Goal: Information Seeking & Learning: Learn about a topic

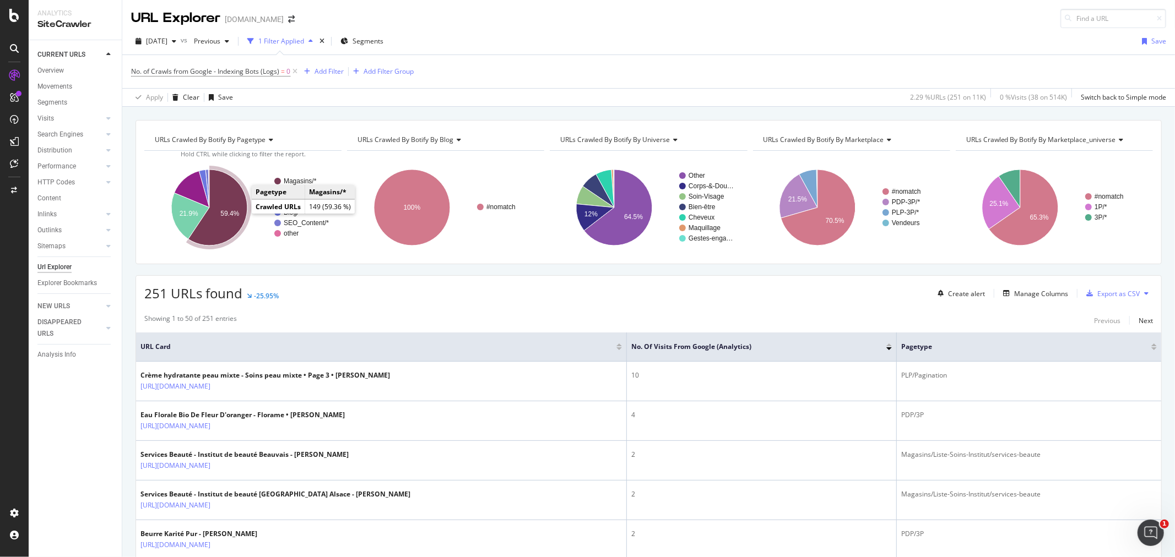
click at [237, 201] on icon "A chart." at bounding box center [217, 208] width 59 height 76
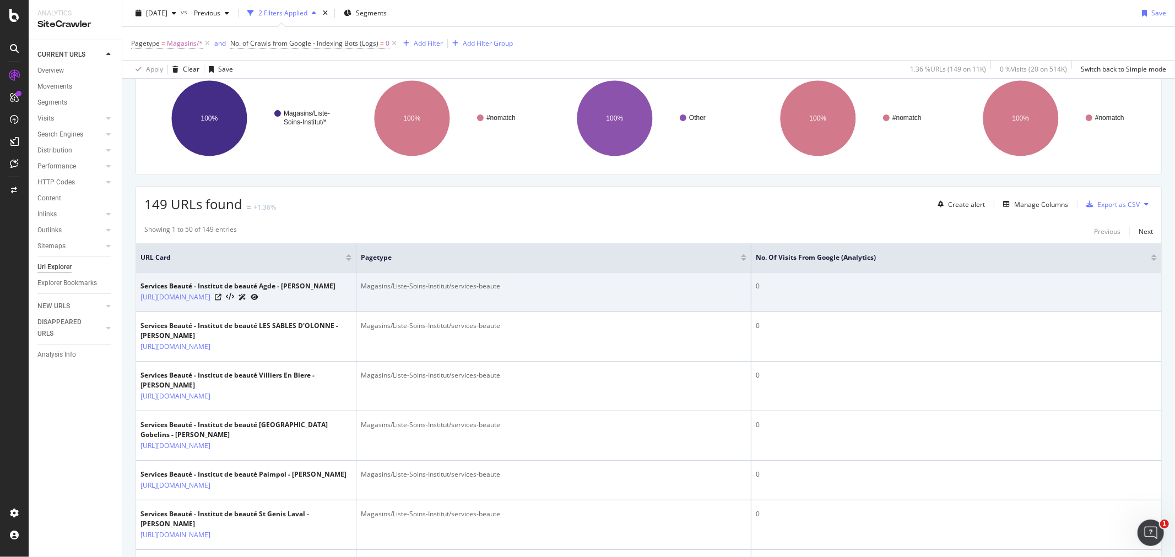
scroll to position [122, 0]
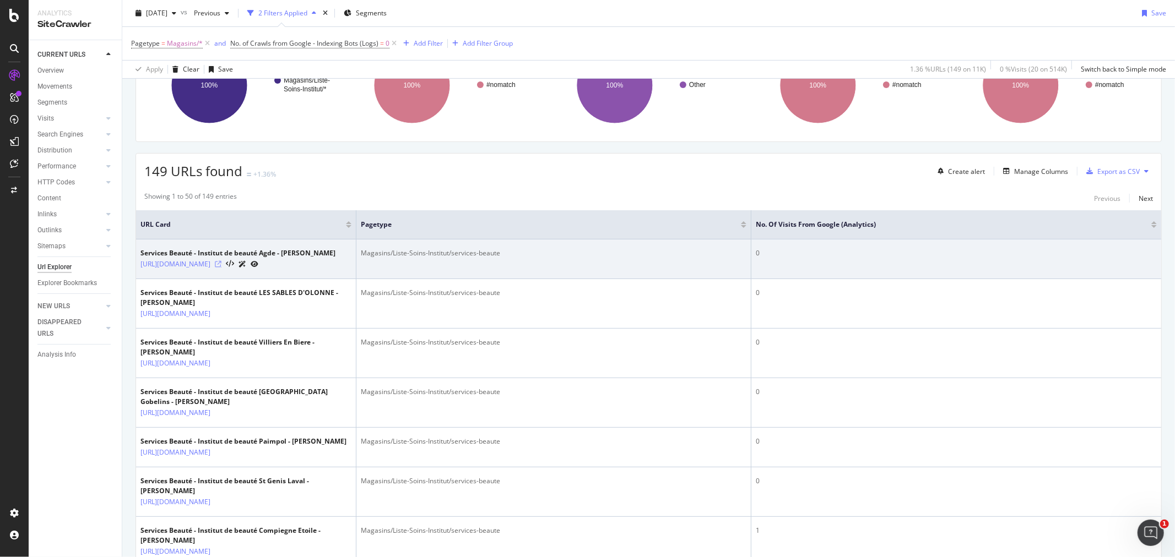
click at [221, 268] on icon at bounding box center [218, 264] width 7 height 7
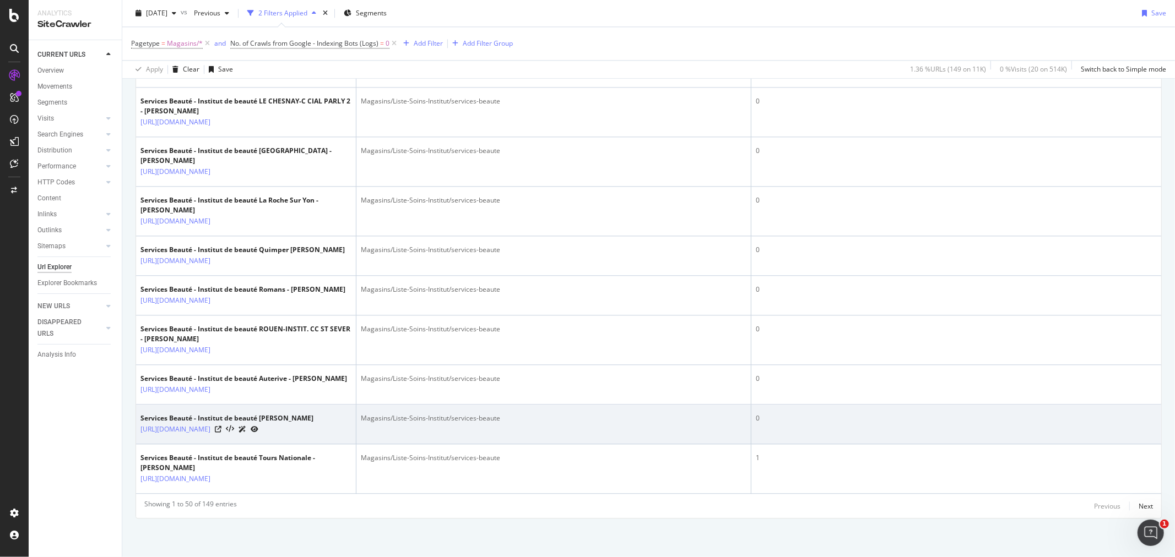
scroll to position [3195, 0]
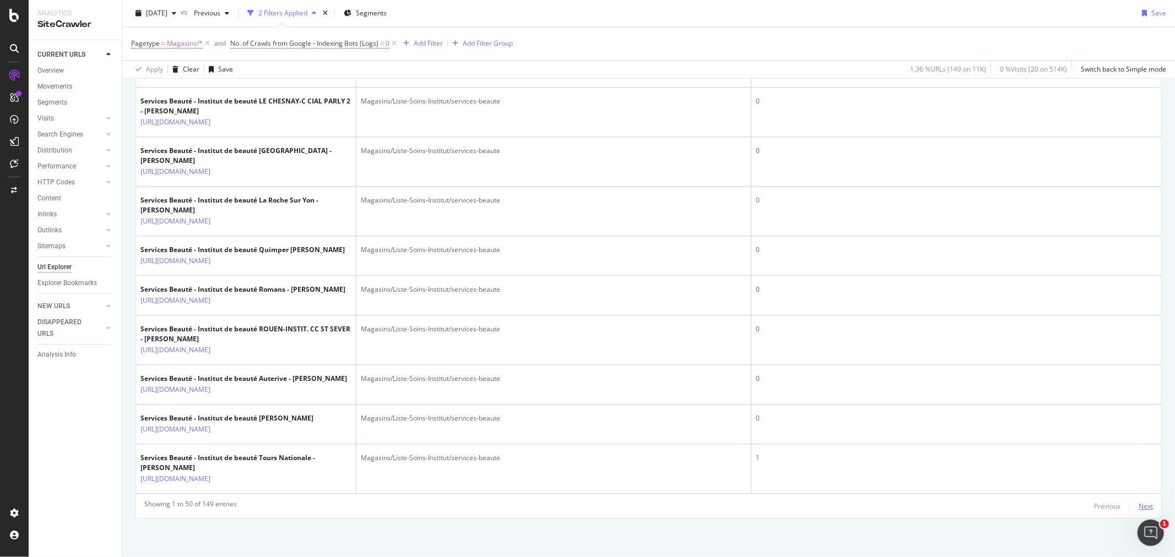
click at [1138, 503] on div "Next" at bounding box center [1145, 506] width 14 height 9
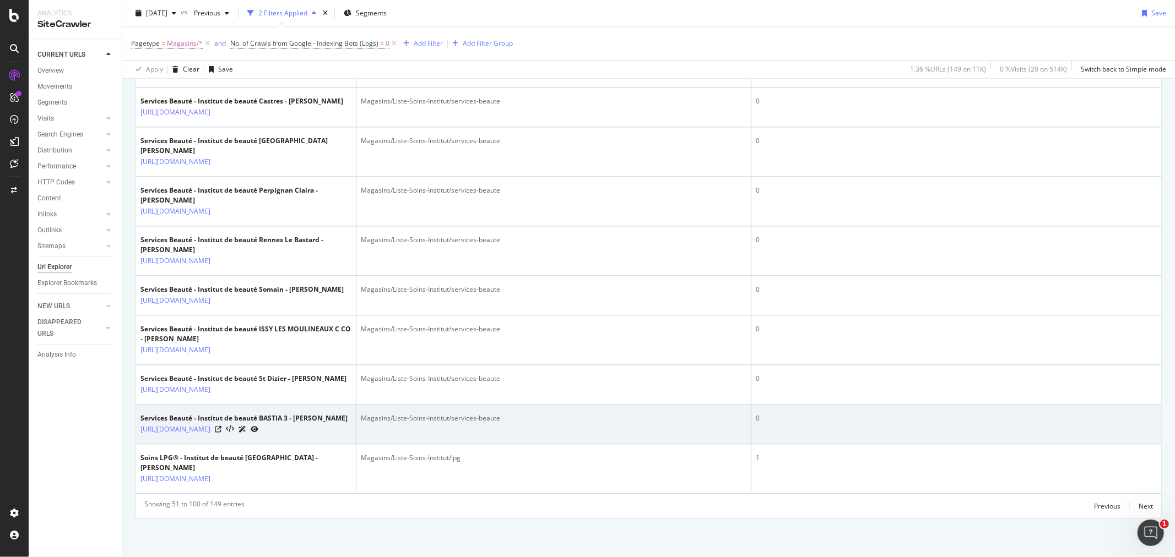
scroll to position [3165, 0]
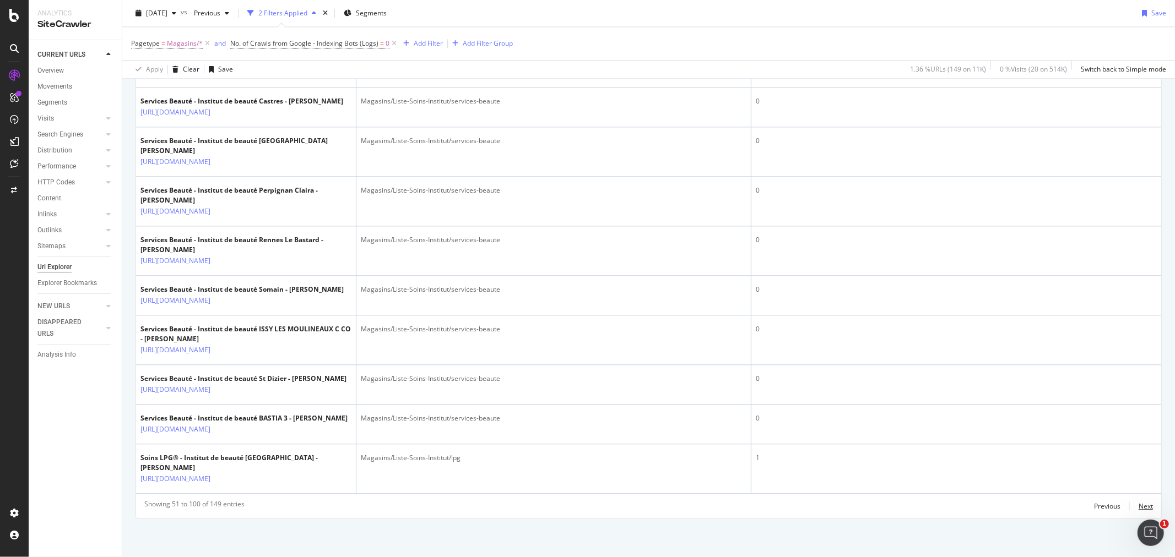
click at [1138, 506] on div "Next" at bounding box center [1145, 506] width 14 height 9
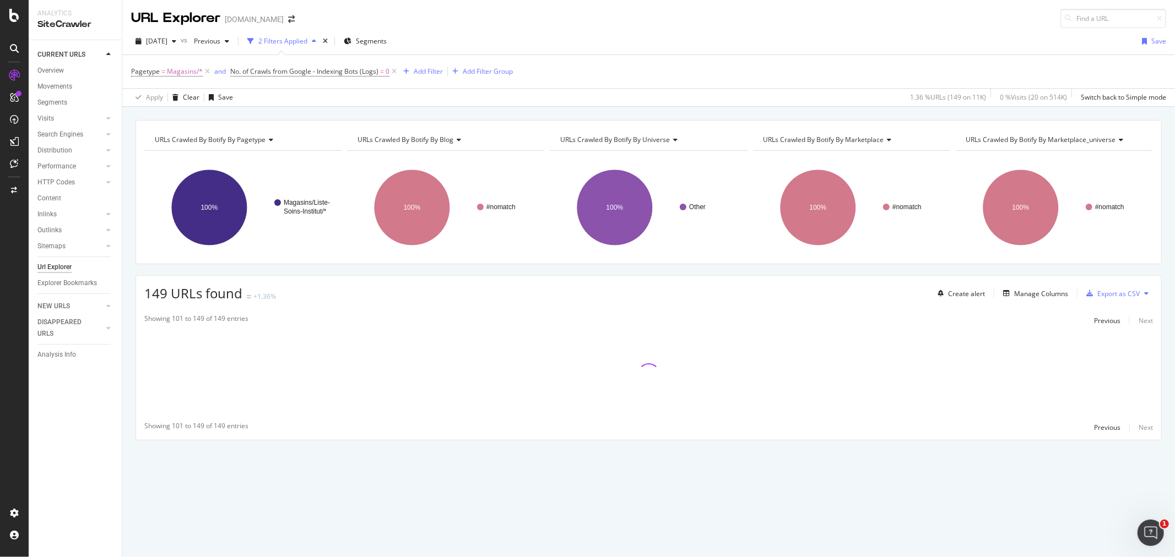
scroll to position [0, 0]
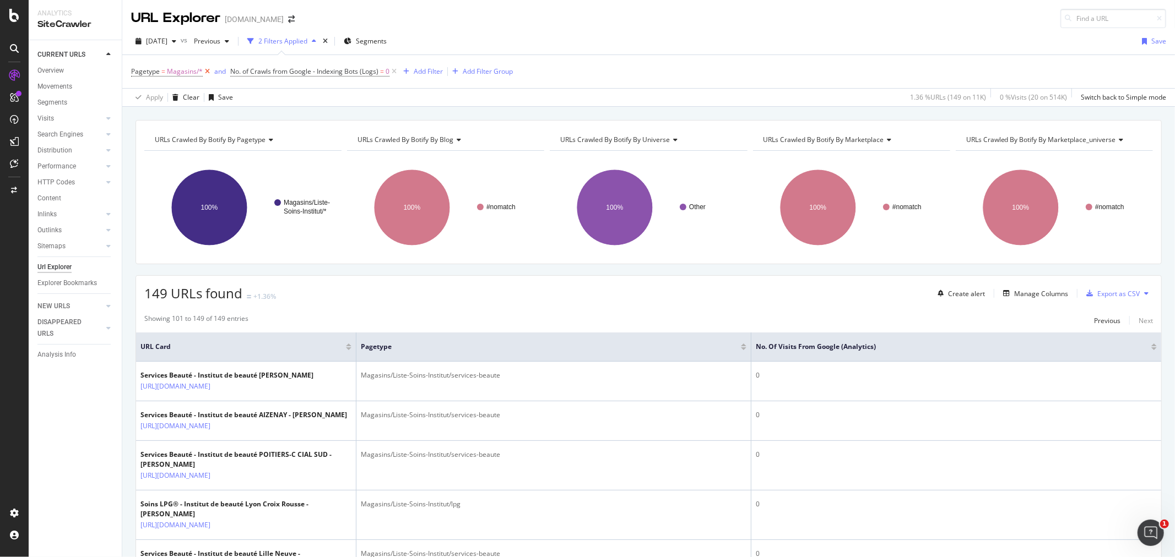
click at [205, 73] on icon at bounding box center [207, 71] width 9 height 11
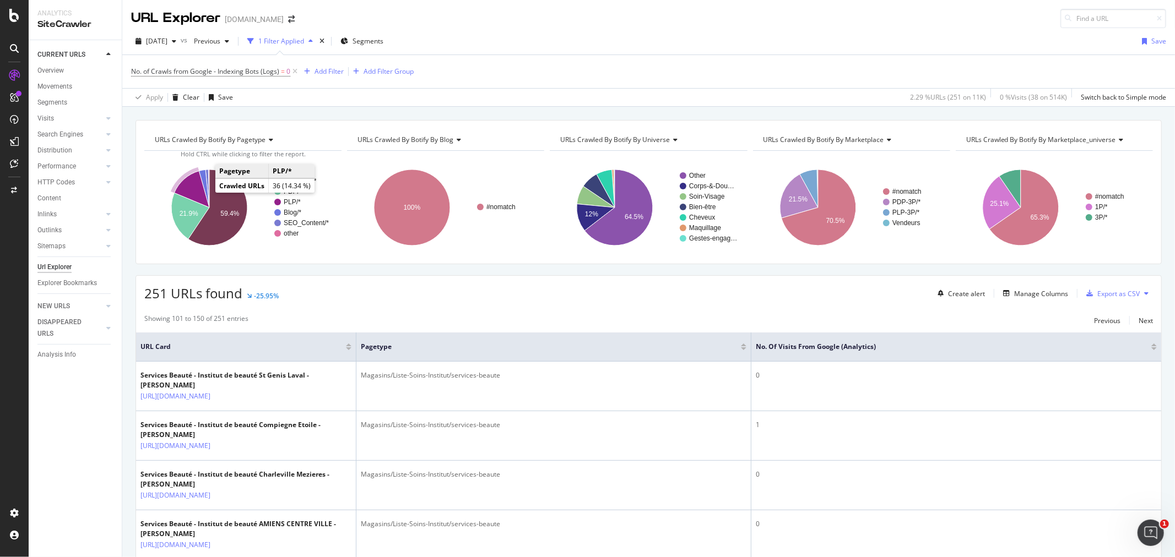
click at [188, 186] on icon "A chart." at bounding box center [191, 189] width 35 height 36
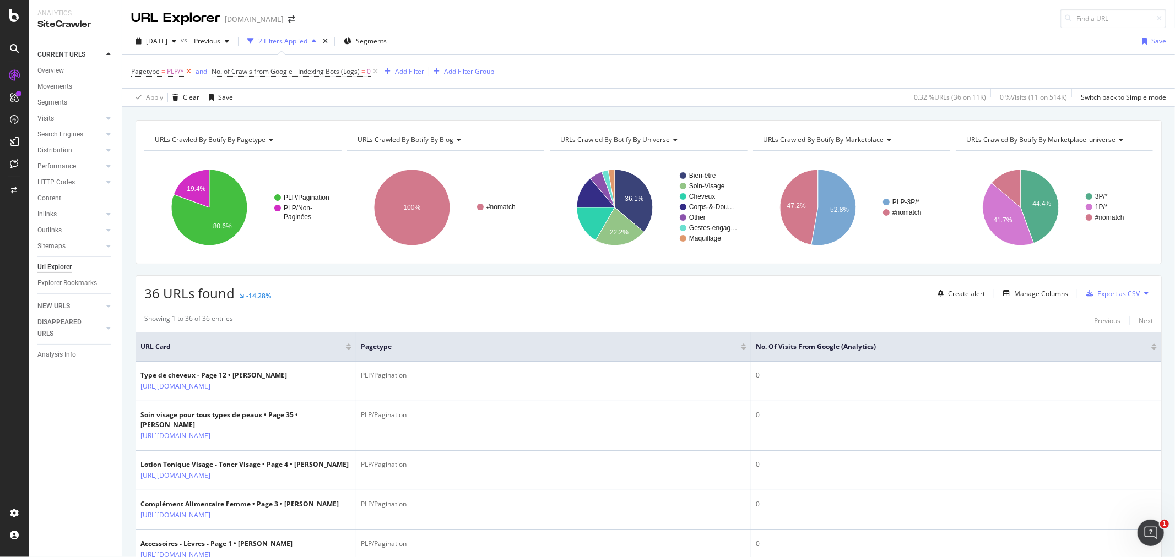
click at [188, 72] on icon at bounding box center [188, 71] width 9 height 11
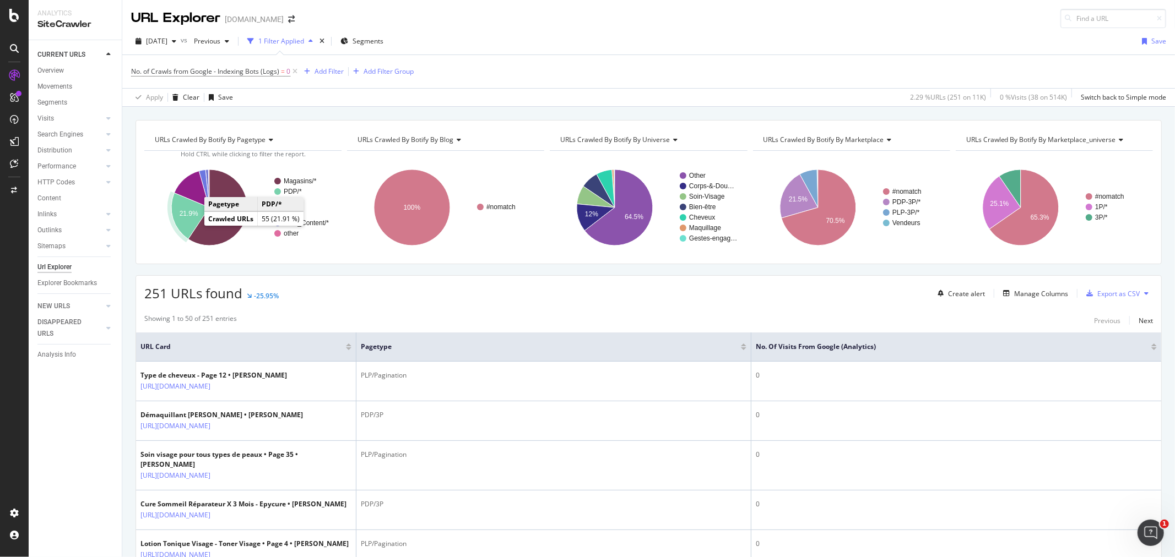
click at [185, 217] on text "21.9%" at bounding box center [189, 214] width 19 height 8
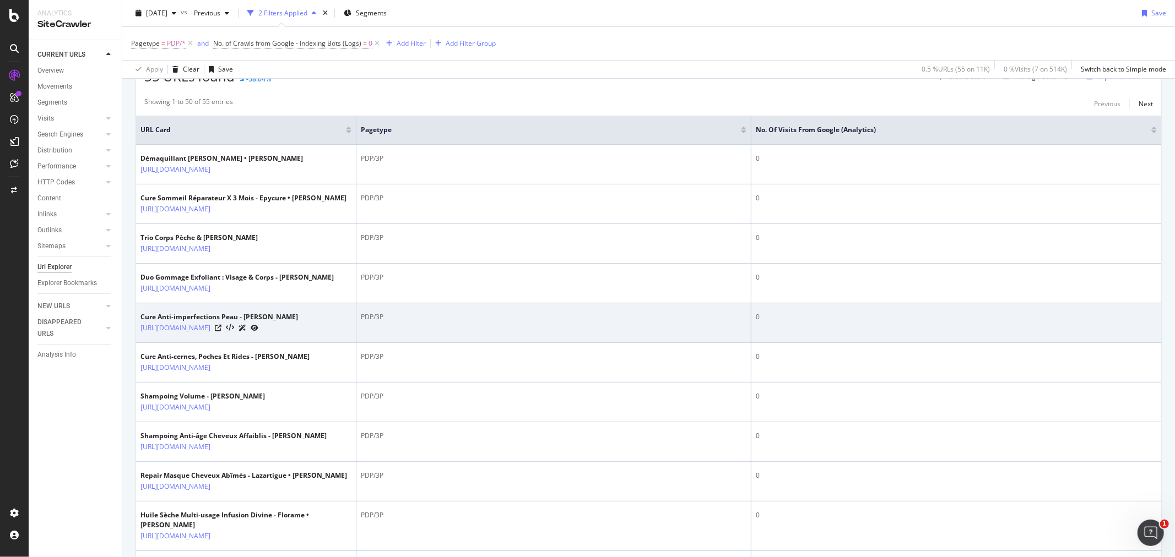
scroll to position [61, 0]
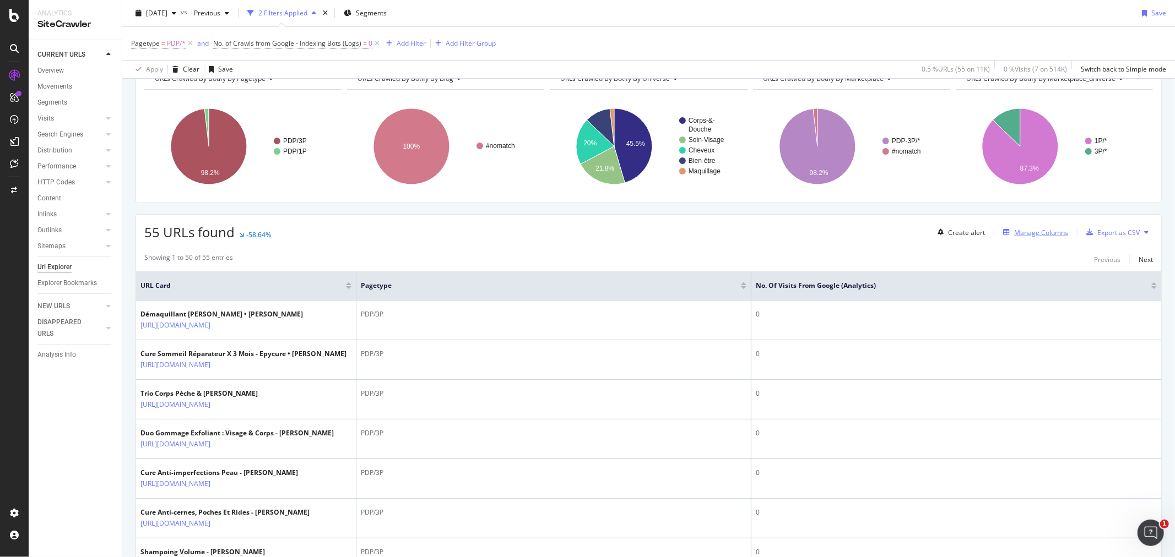
click at [1021, 235] on div "Manage Columns" at bounding box center [1041, 232] width 54 height 9
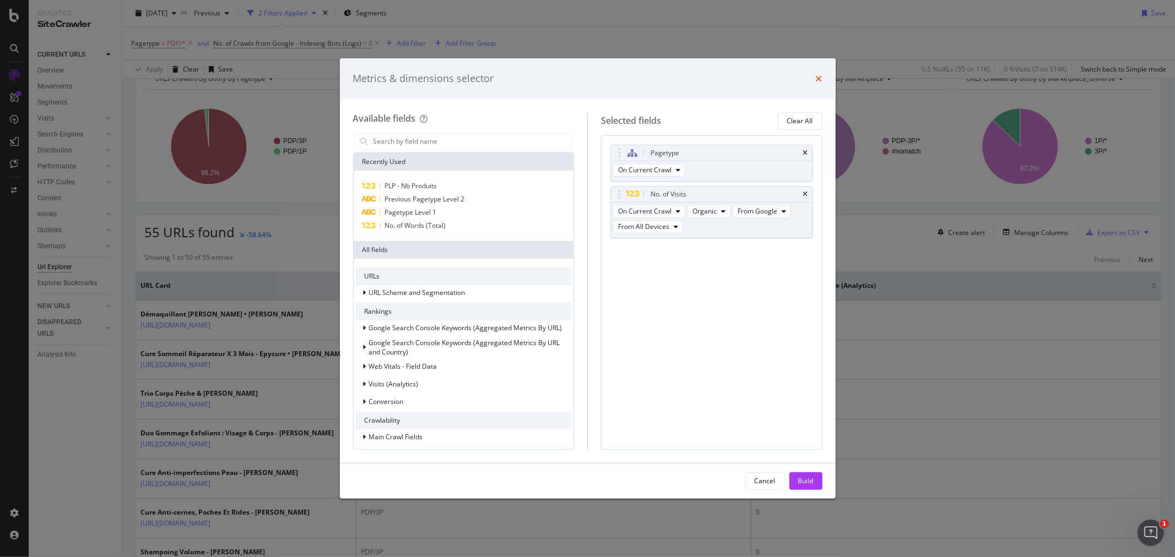
click at [818, 78] on icon "times" at bounding box center [819, 78] width 7 height 9
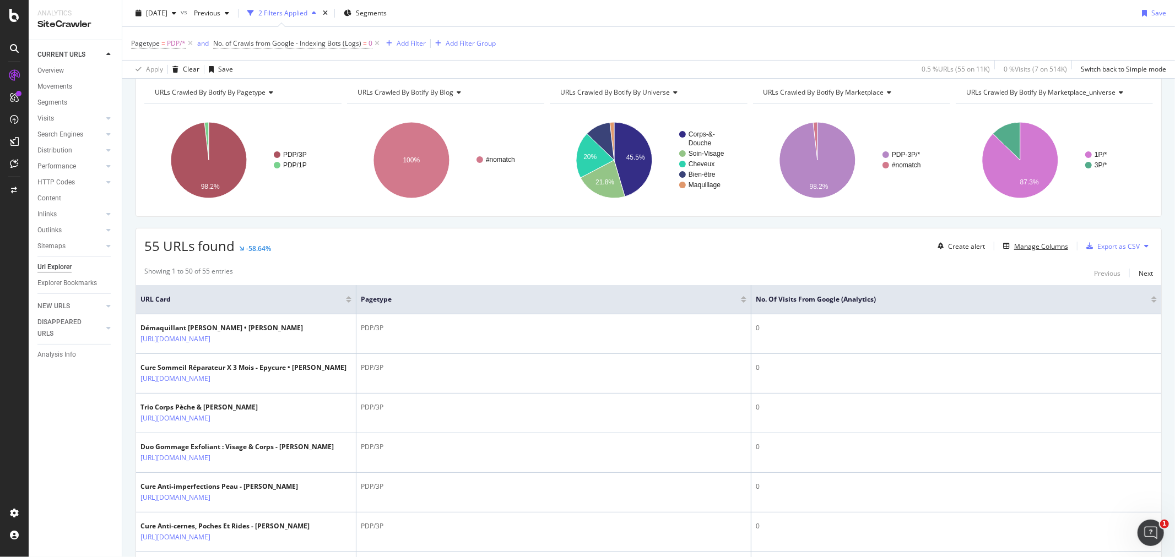
scroll to position [122, 0]
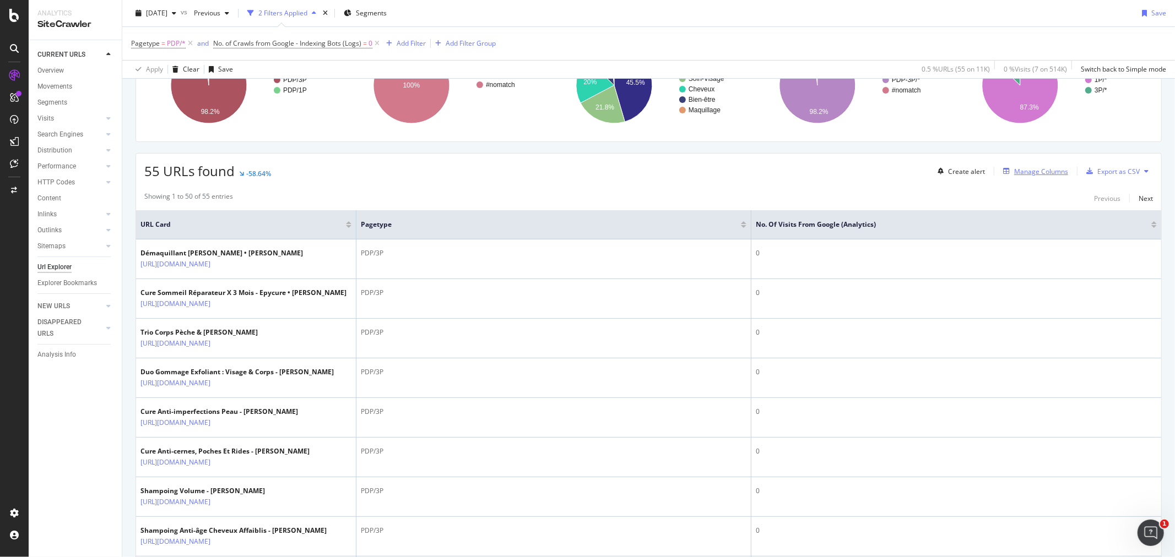
click at [1052, 173] on div "Manage Columns" at bounding box center [1041, 171] width 54 height 9
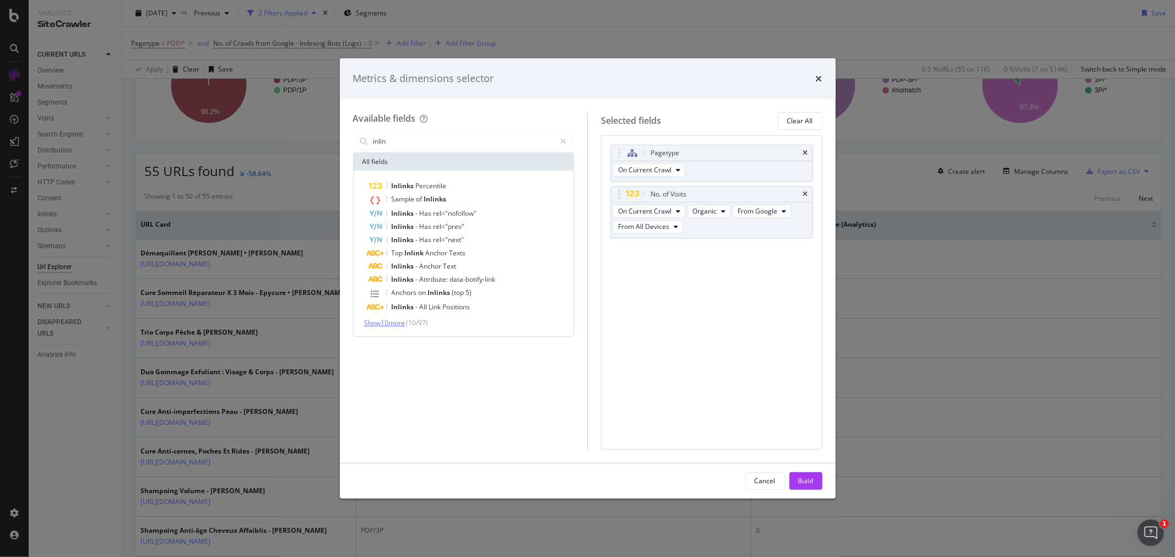
type input "inlin"
click at [398, 326] on span "Show 10 more" at bounding box center [385, 322] width 41 height 9
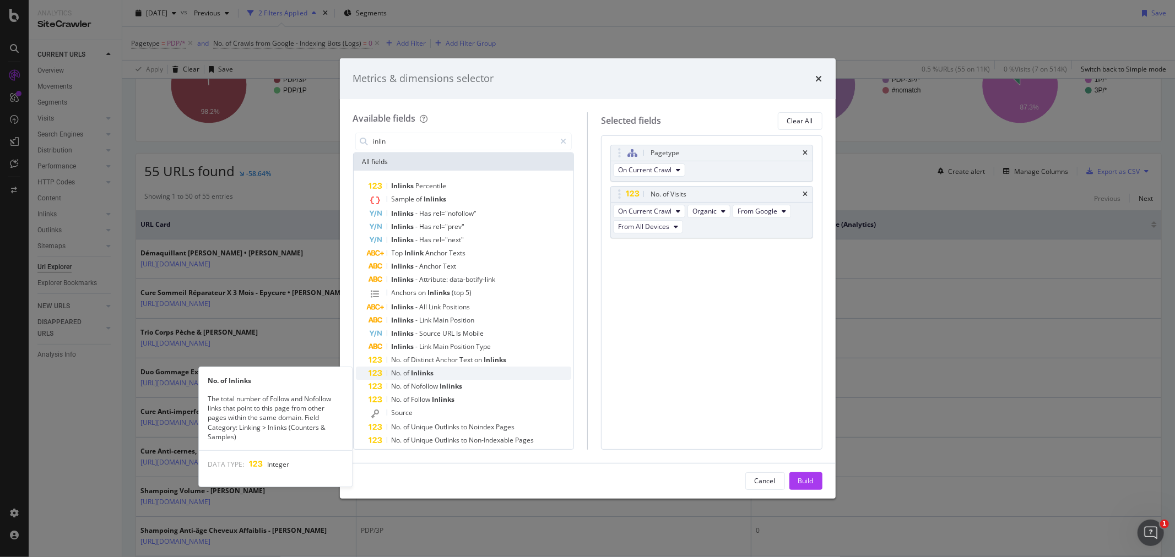
click at [418, 371] on span "Inlinks" at bounding box center [422, 372] width 23 height 9
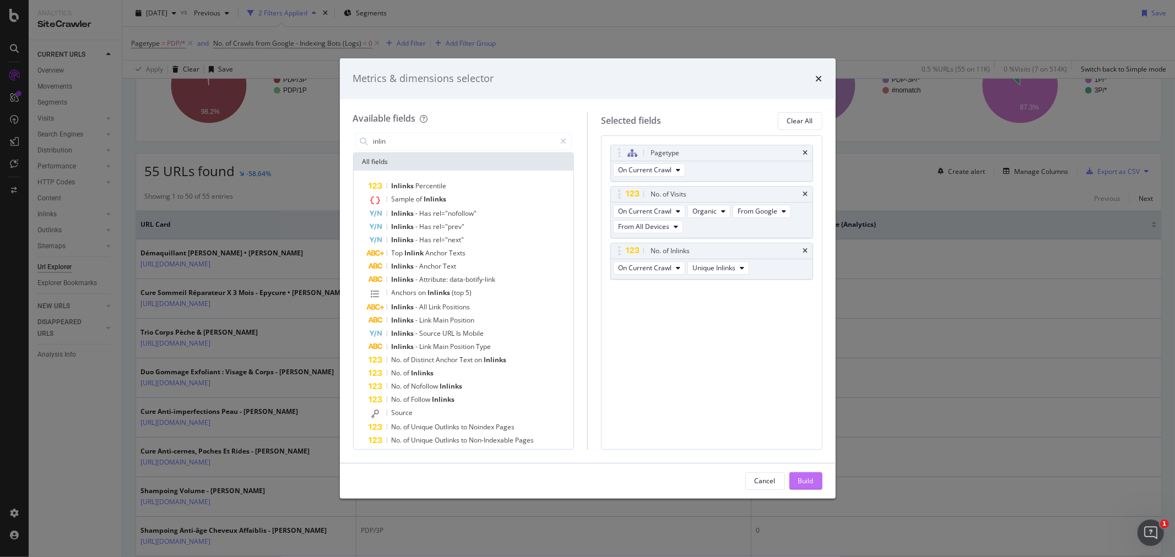
click at [800, 481] on div "Build" at bounding box center [805, 480] width 15 height 9
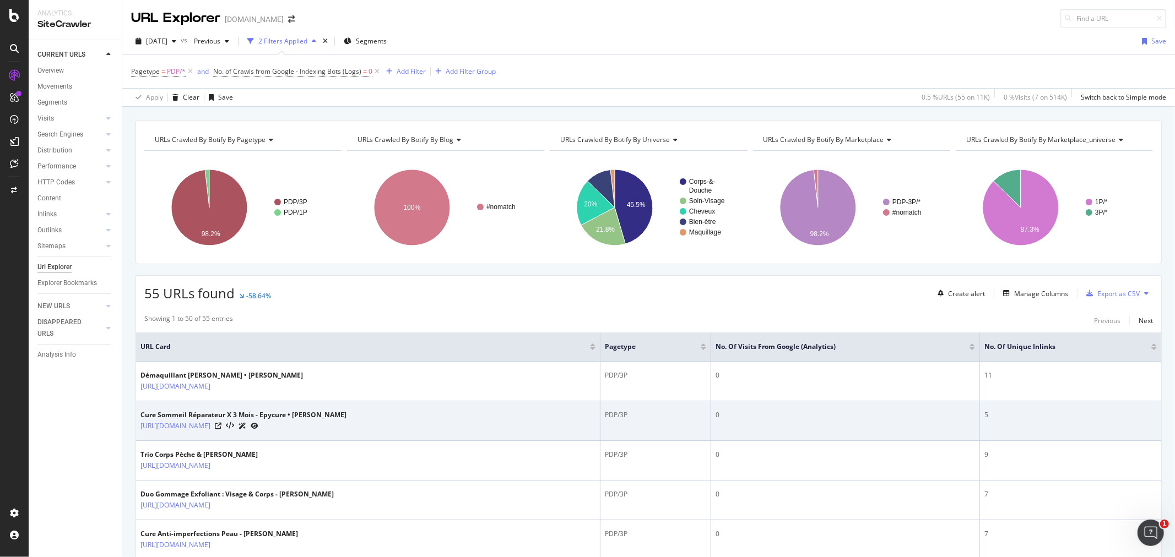
scroll to position [183, 0]
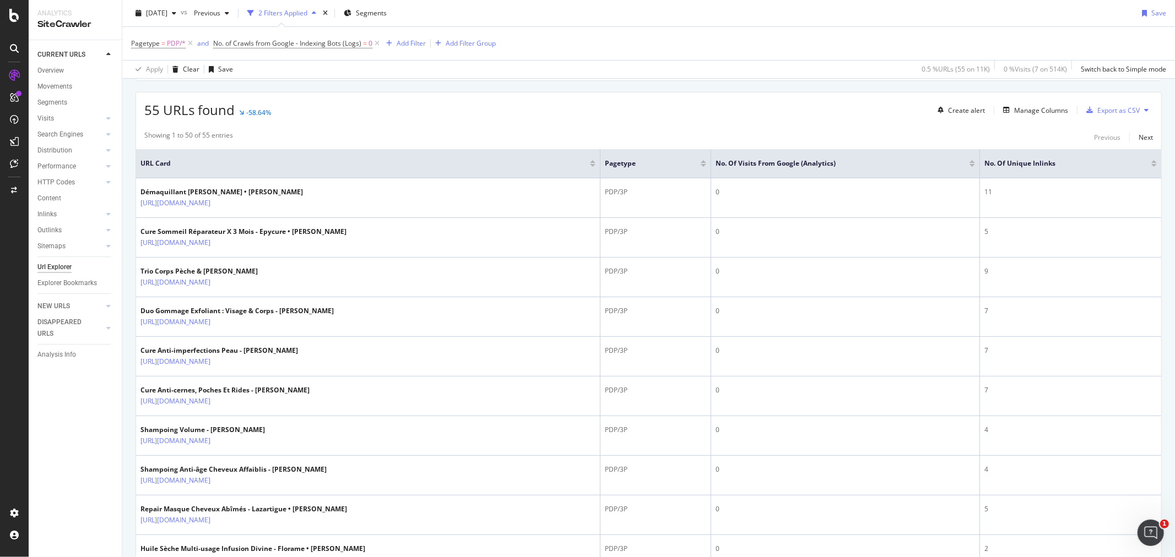
click at [1151, 164] on div at bounding box center [1154, 165] width 6 height 3
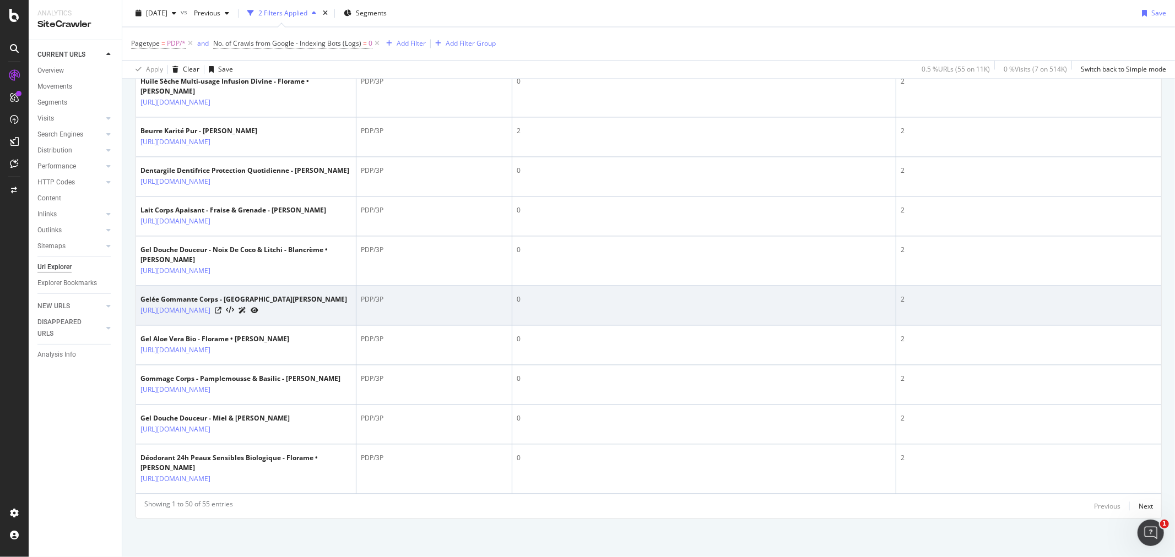
scroll to position [3057, 0]
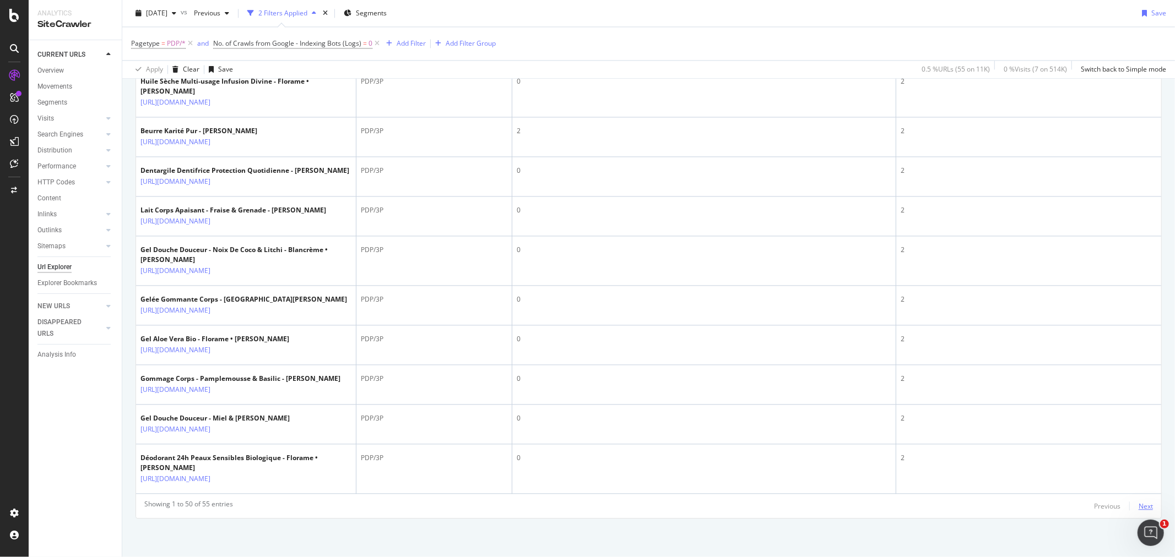
click at [1138, 507] on div "Next" at bounding box center [1145, 506] width 14 height 9
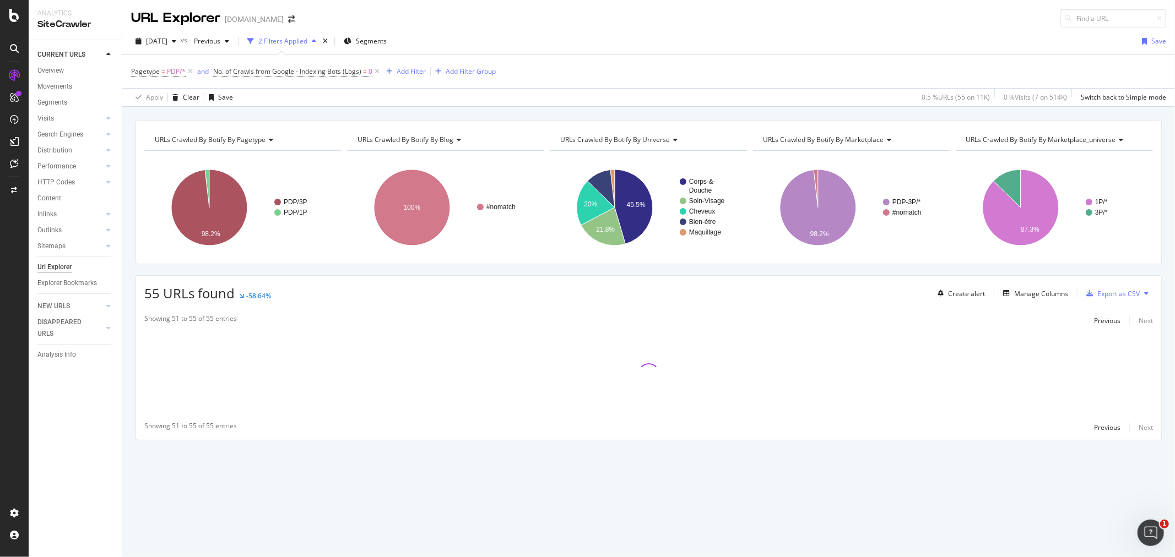
scroll to position [0, 0]
click at [1107, 318] on div "Previous" at bounding box center [1107, 320] width 26 height 9
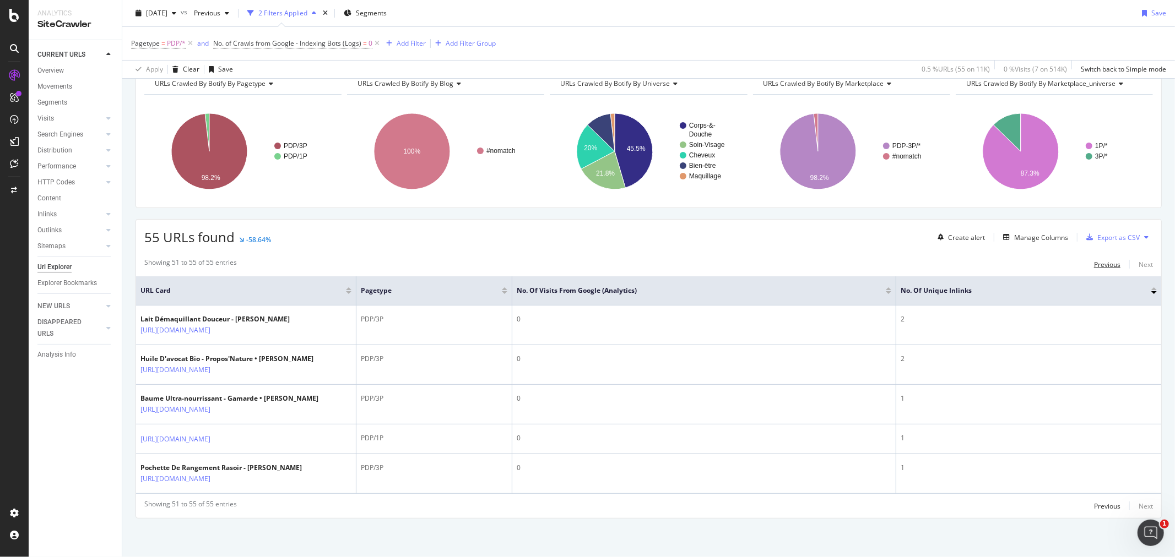
scroll to position [61, 0]
click at [1099, 260] on div "Previous" at bounding box center [1107, 264] width 26 height 9
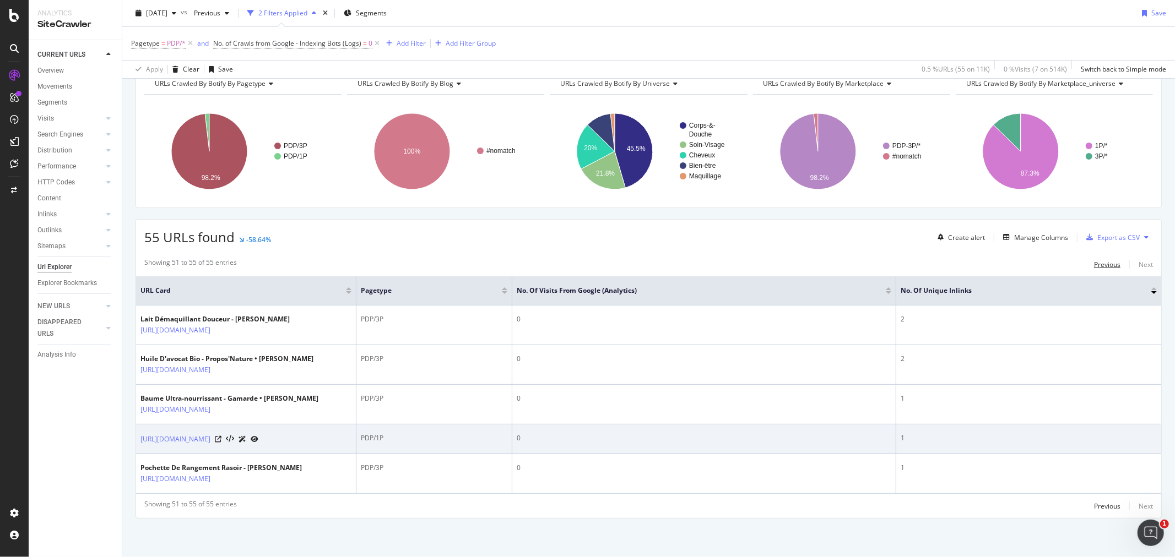
scroll to position [220, 0]
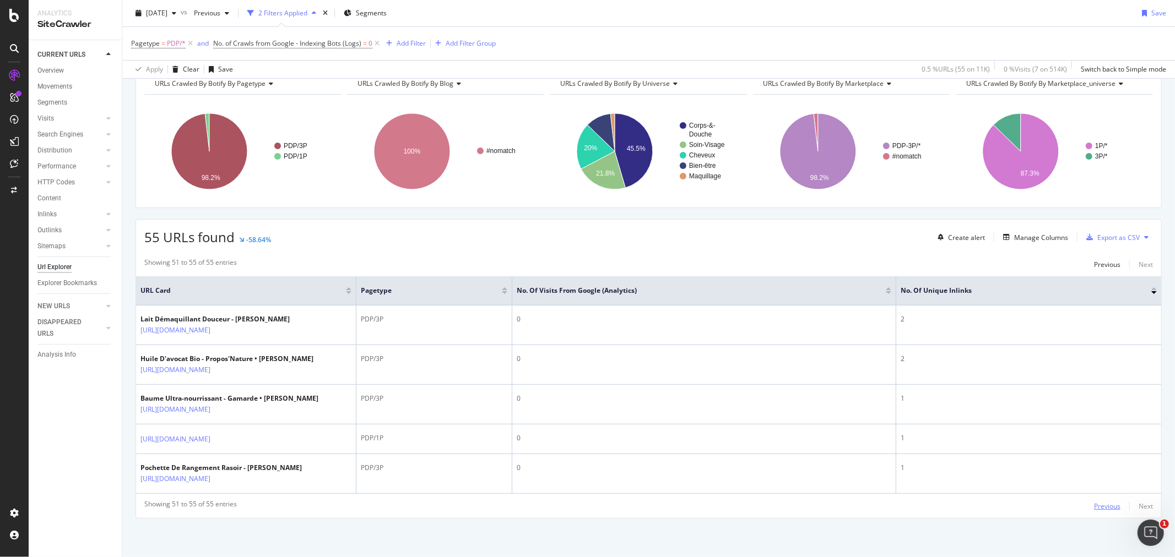
click at [1100, 507] on div "Previous" at bounding box center [1107, 506] width 26 height 9
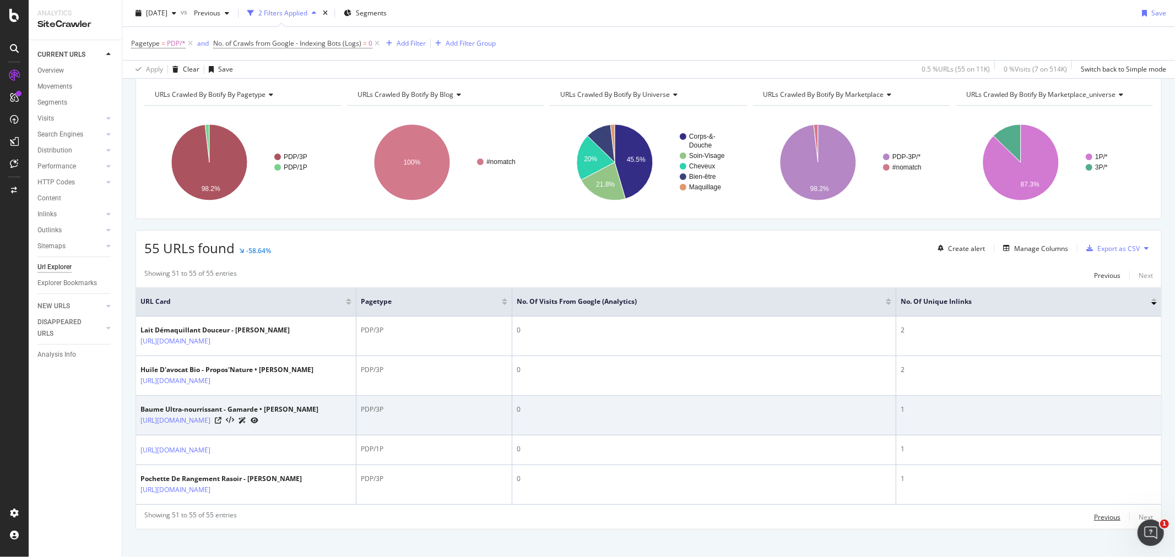
scroll to position [36, 0]
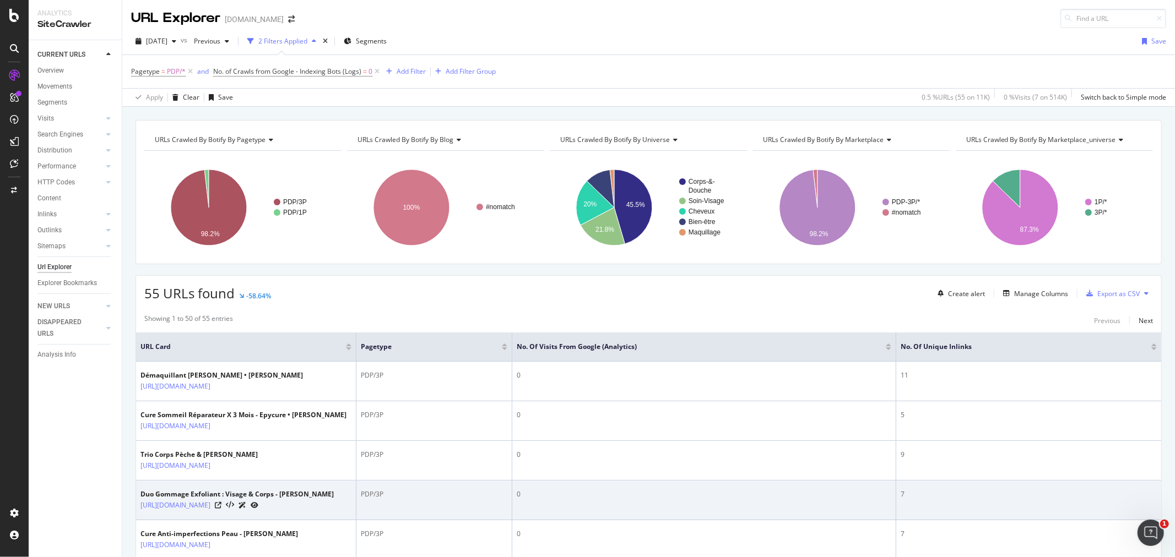
scroll to position [183, 0]
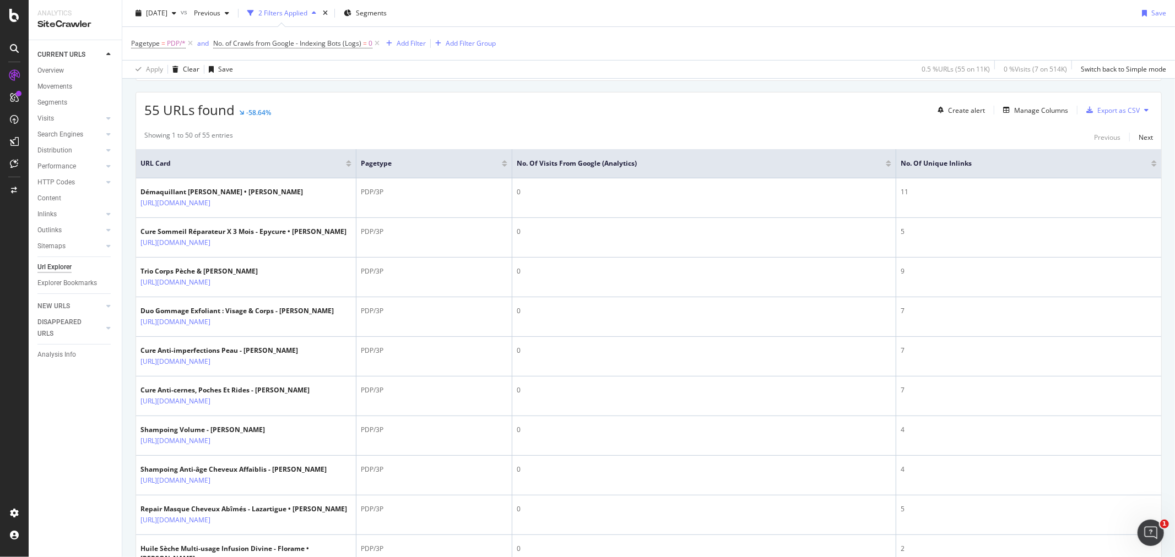
click at [1151, 163] on div at bounding box center [1154, 161] width 6 height 3
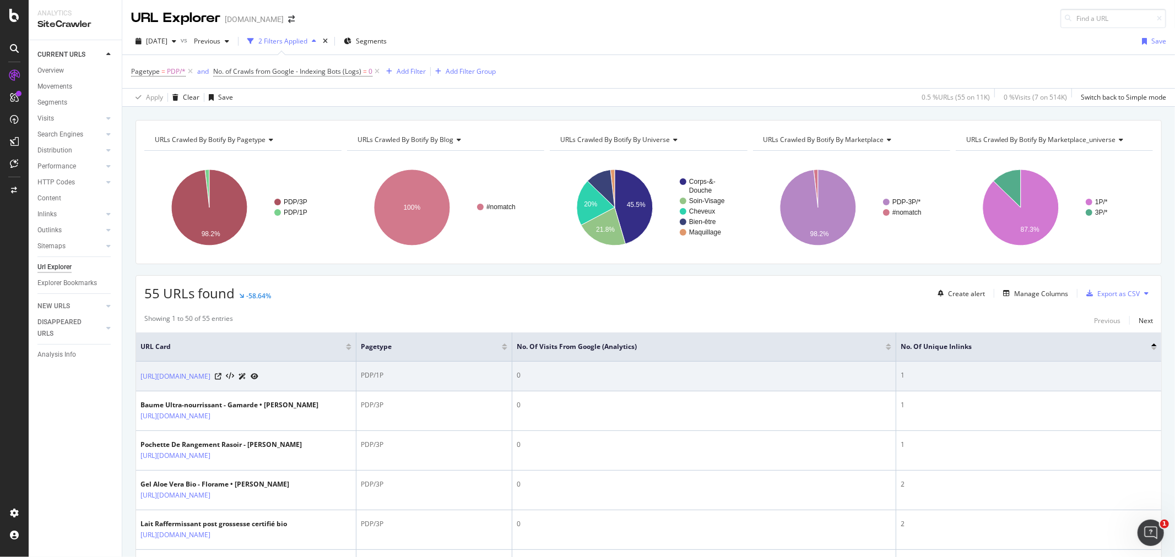
scroll to position [61, 0]
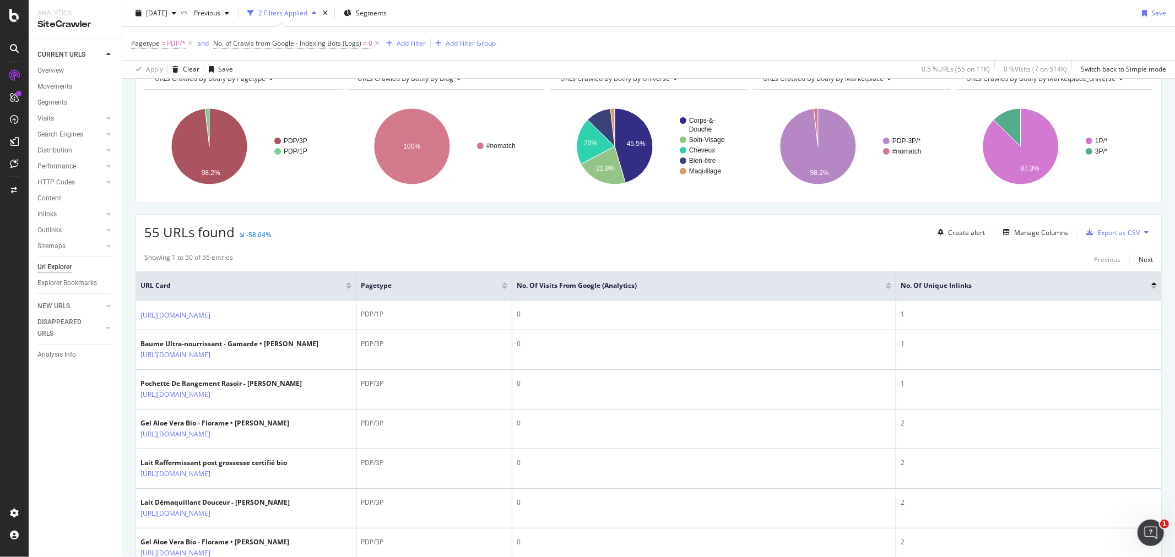
click at [1151, 287] on div at bounding box center [1154, 287] width 6 height 3
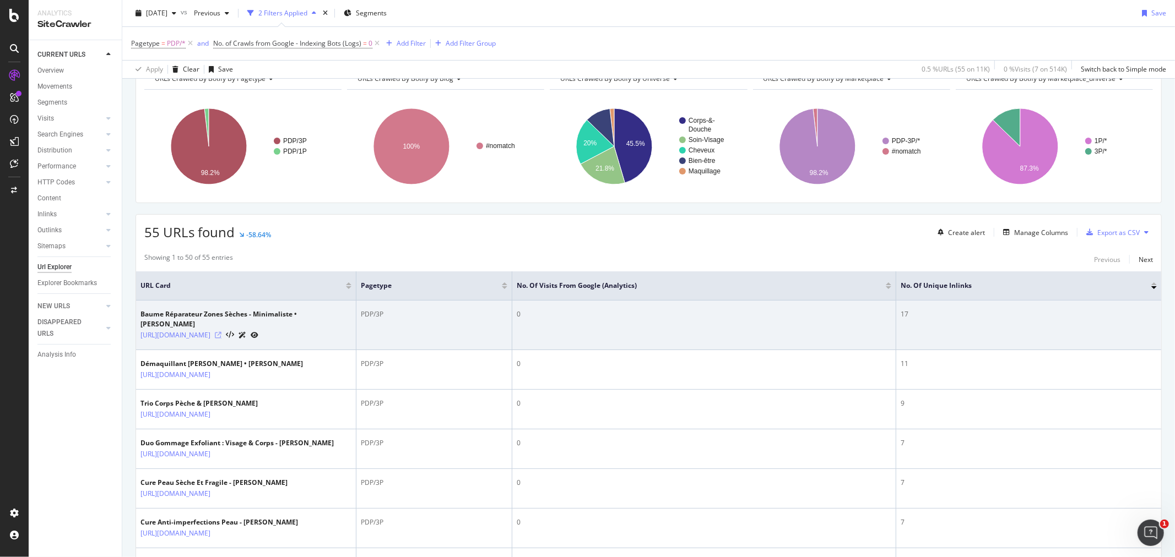
click at [221, 338] on icon at bounding box center [218, 335] width 7 height 7
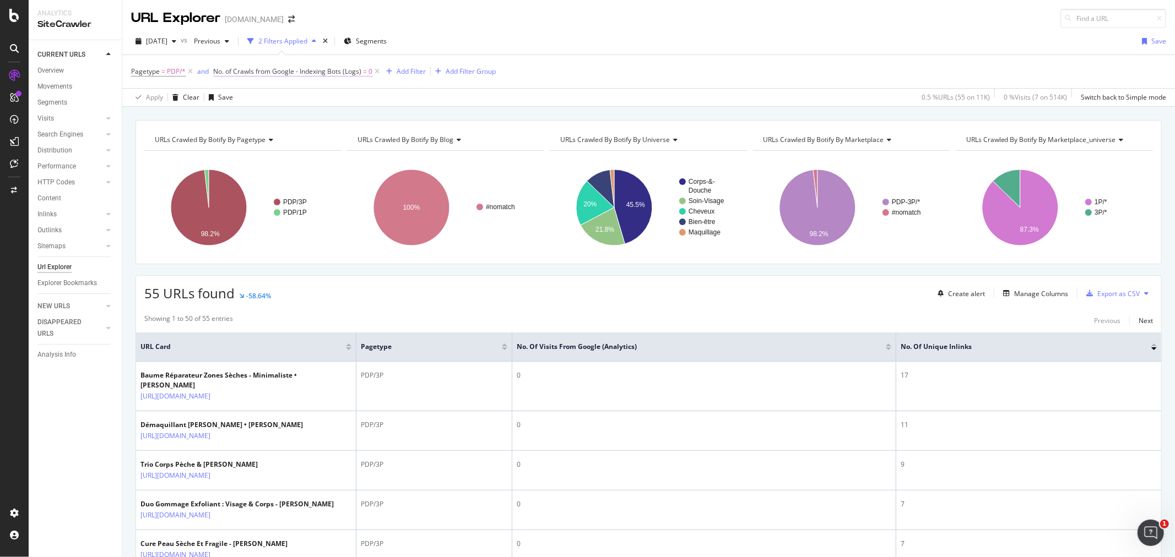
click at [289, 72] on span "No. of Crawls from Google - Indexing Bots (Logs)" at bounding box center [287, 71] width 148 height 9
click at [310, 116] on div "From Google - Indexing Bots" at bounding box center [283, 116] width 121 height 18
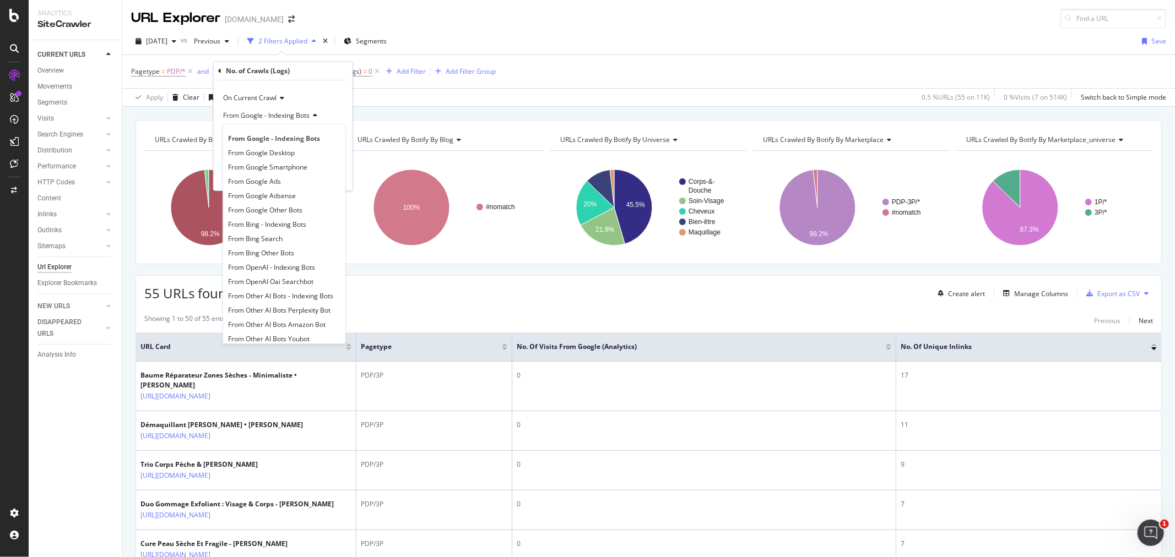
click at [326, 110] on div "From Google - Indexing Bots" at bounding box center [283, 116] width 121 height 18
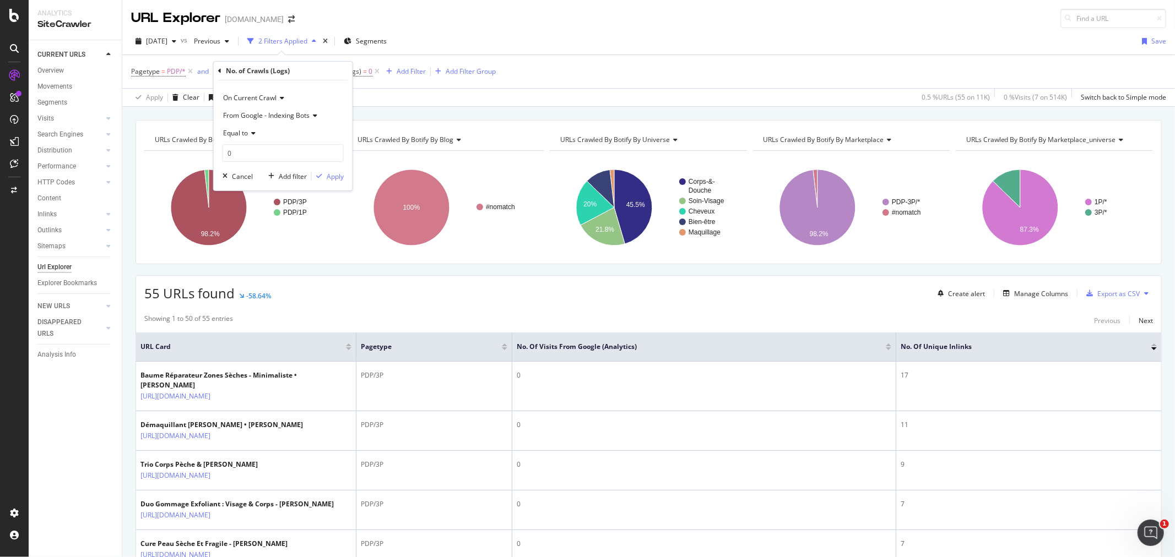
click at [280, 98] on icon at bounding box center [281, 98] width 8 height 7
click at [312, 91] on div "On Current Crawl" at bounding box center [283, 98] width 121 height 18
click at [391, 100] on div "Apply Clear Save 0.5 % URLs ( 55 on 11K ) 0 % Visits ( 7 on 514K ) Switch back …" at bounding box center [648, 97] width 1053 height 18
click at [310, 72] on span "No. of Crawls from Google - Indexing Bots (Logs)" at bounding box center [287, 71] width 148 height 9
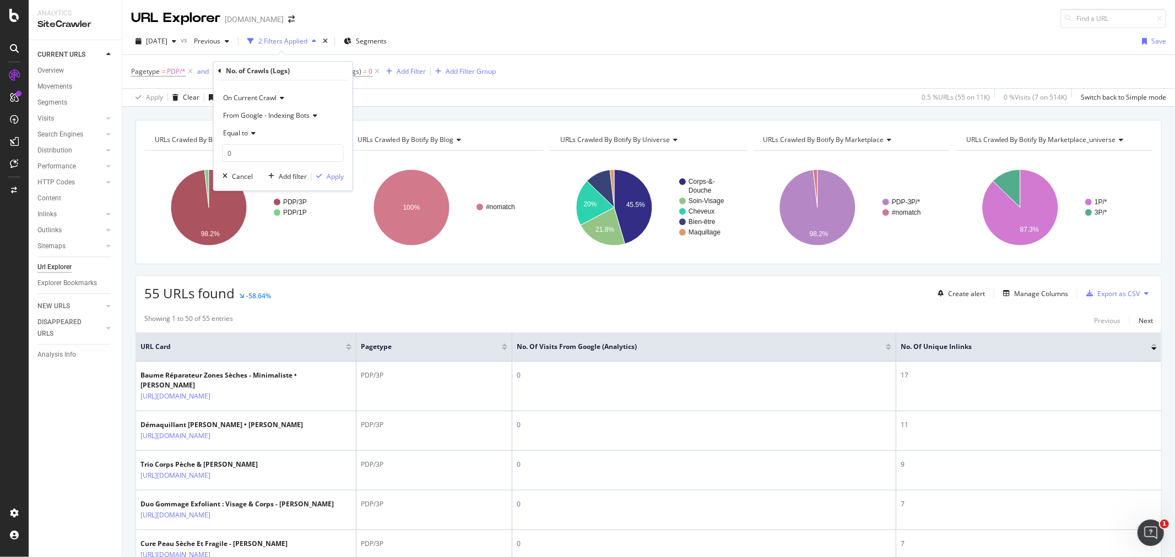
click at [387, 118] on div "URLs Crawled By Botify By pagetype Chart (by Value) Table Expand Export as CSV …" at bounding box center [648, 120] width 1053 height 26
click at [334, 74] on span "No. of Crawls from Google - Indexing Bots (Logs)" at bounding box center [287, 71] width 148 height 9
click at [315, 115] on icon at bounding box center [314, 115] width 8 height 7
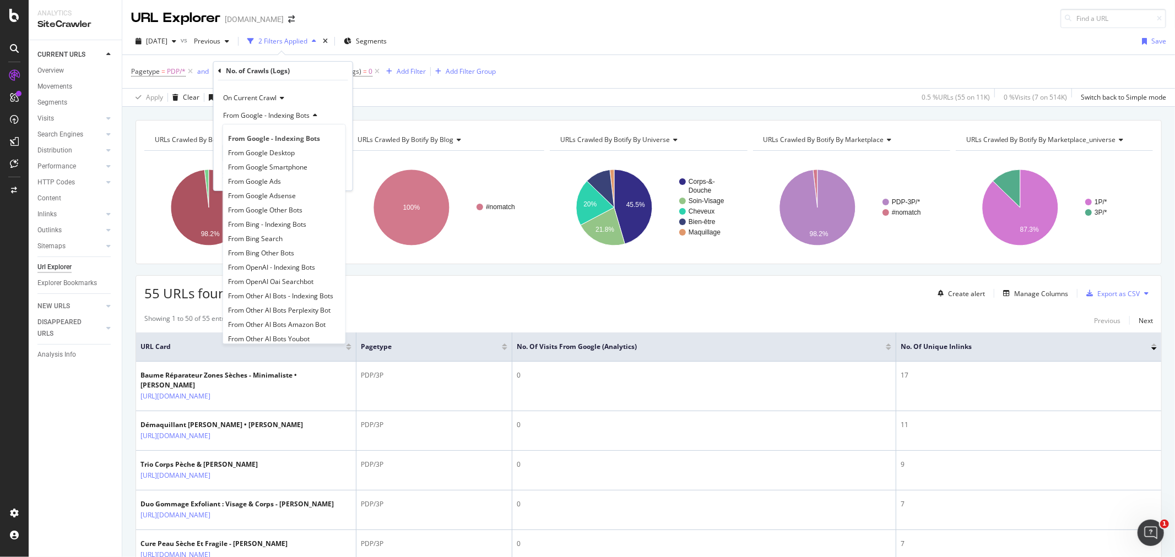
click at [315, 114] on icon at bounding box center [314, 115] width 8 height 7
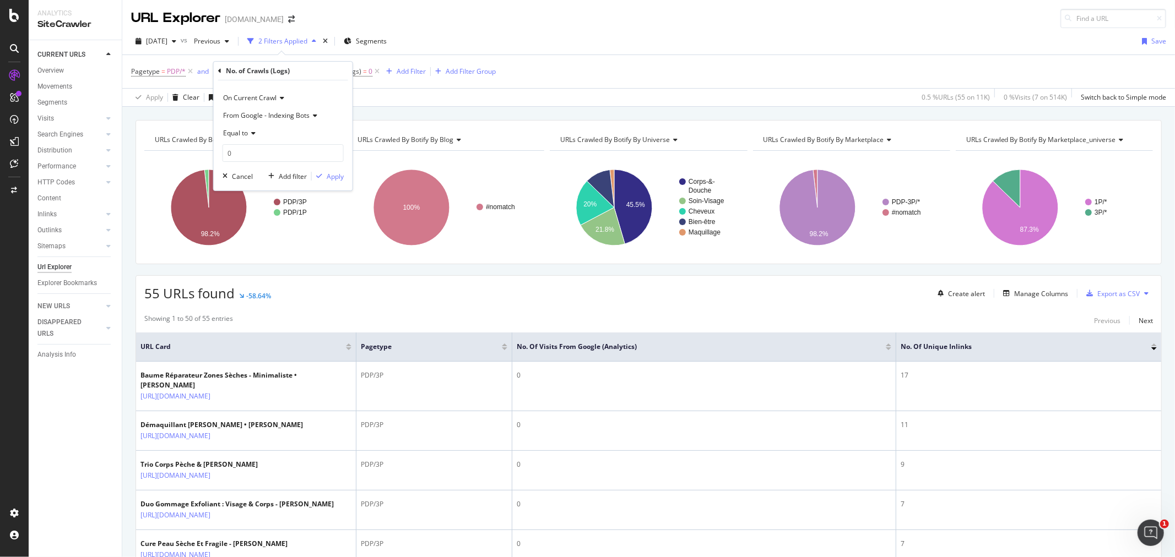
click at [283, 96] on icon at bounding box center [281, 98] width 8 height 7
click at [280, 97] on icon at bounding box center [281, 98] width 8 height 7
click at [219, 70] on icon at bounding box center [219, 71] width 3 height 7
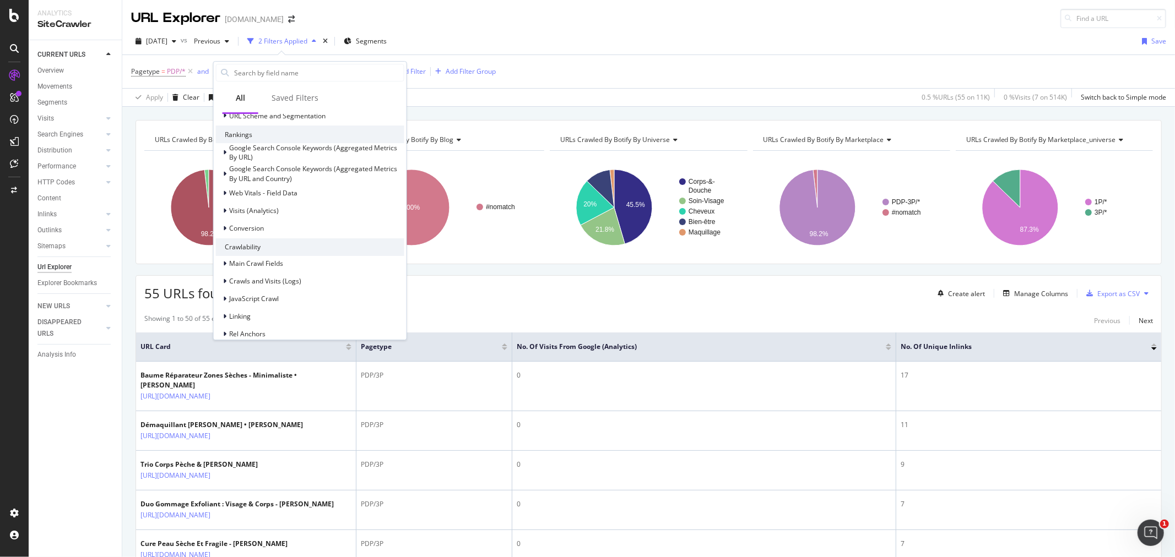
scroll to position [245, 0]
click at [432, 112] on div "URLs Crawled By Botify By pagetype Chart (by Value) Table Expand Export as CSV …" at bounding box center [648, 120] width 1053 height 26
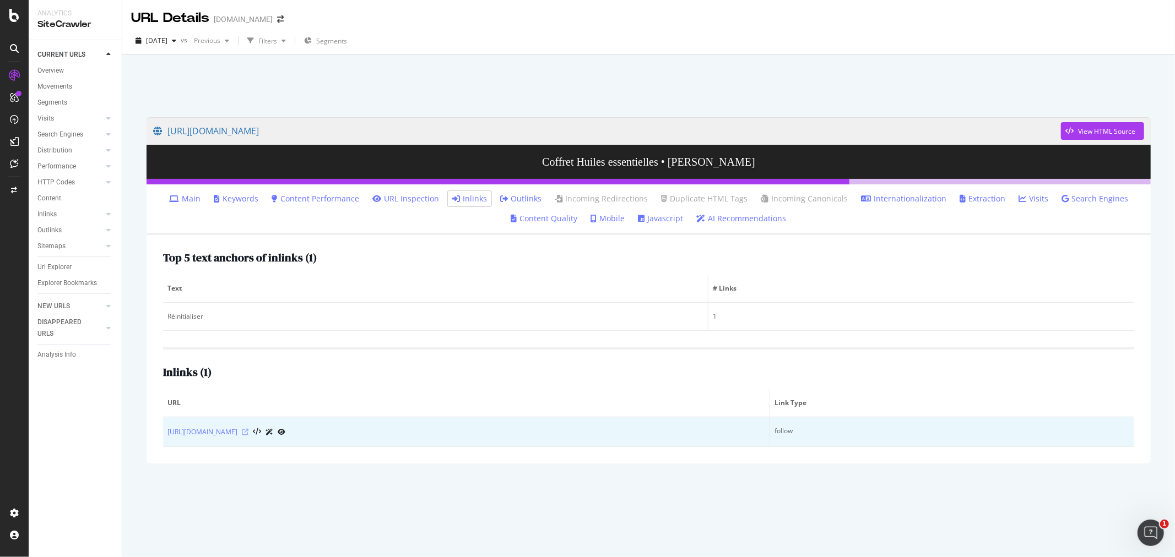
click at [248, 430] on icon at bounding box center [245, 432] width 7 height 7
